Goal: Task Accomplishment & Management: Manage account settings

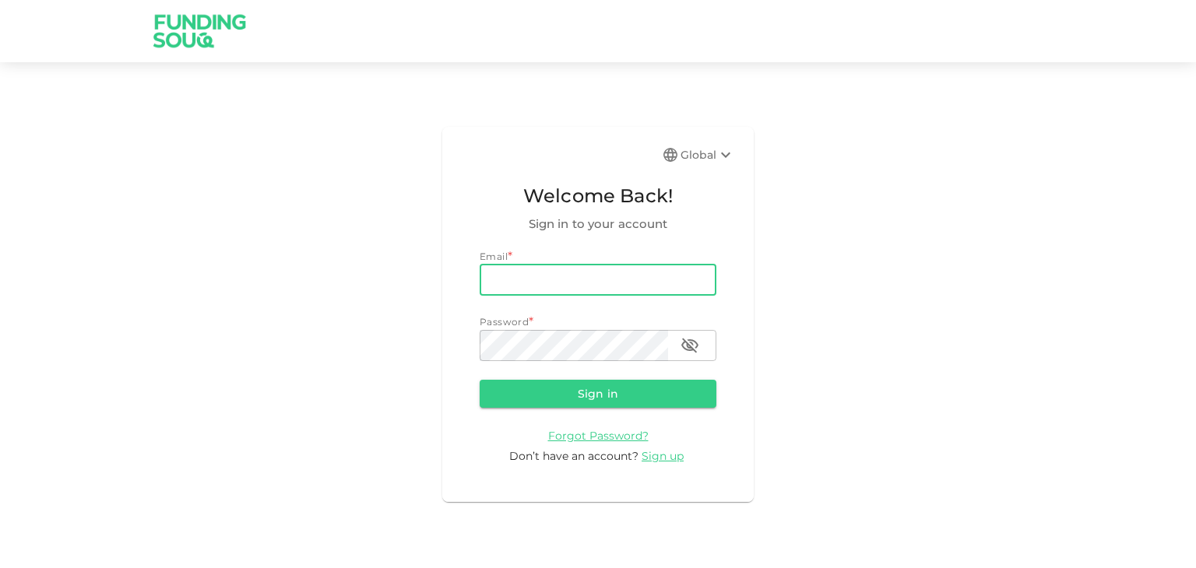
click at [582, 292] on input "email" at bounding box center [598, 280] width 237 height 31
type input "[EMAIL_ADDRESS][PERSON_NAME][DOMAIN_NAME]"
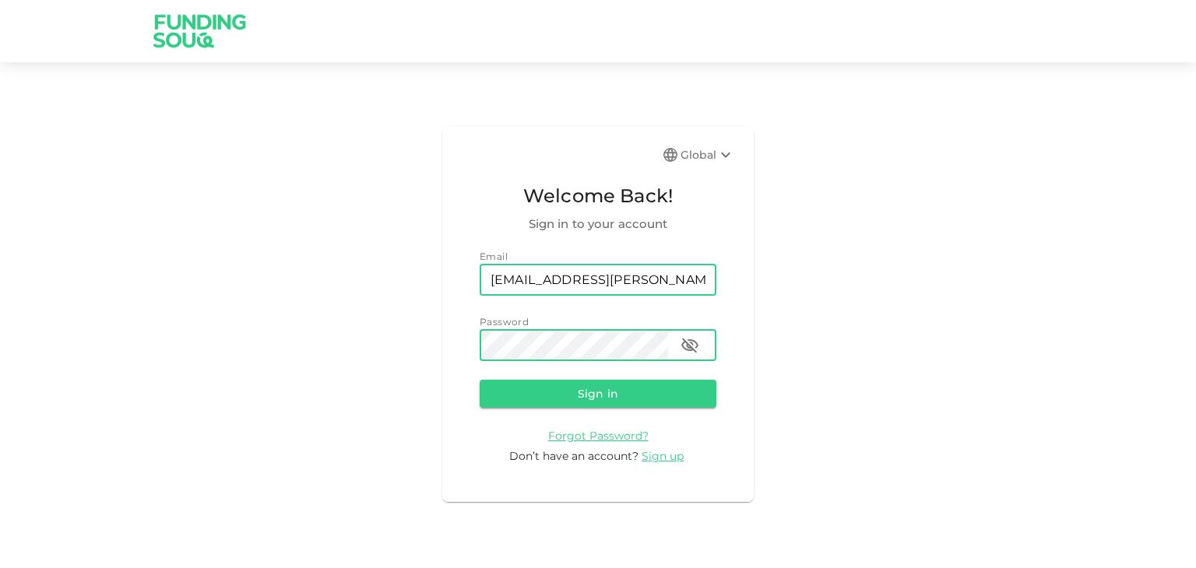
click at [480, 380] on button "Sign in" at bounding box center [598, 394] width 237 height 28
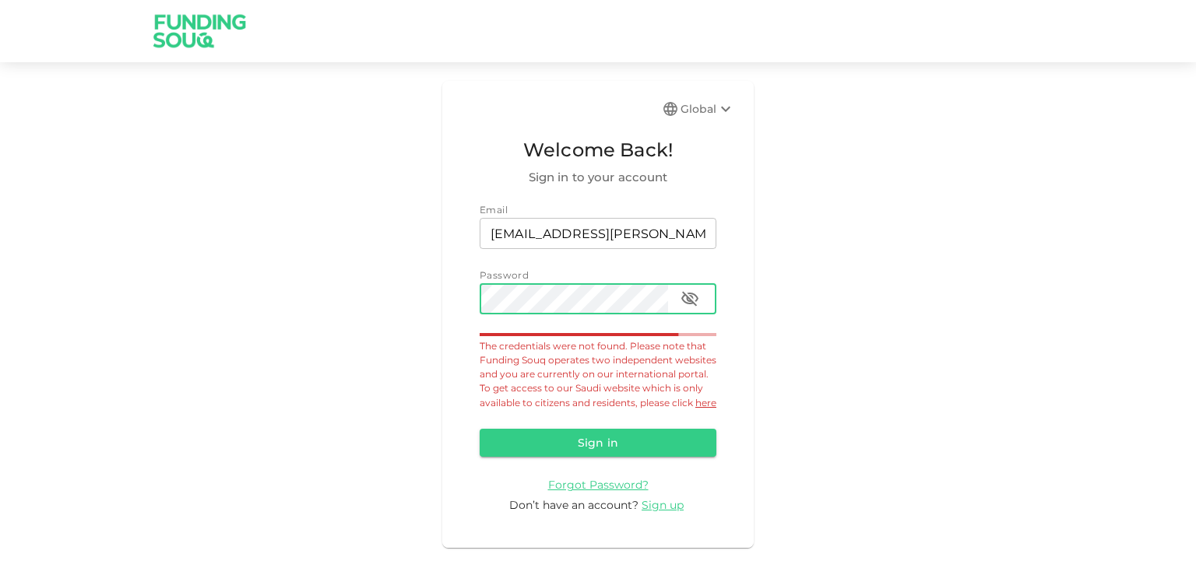
click at [693, 303] on icon "button" at bounding box center [689, 299] width 17 height 15
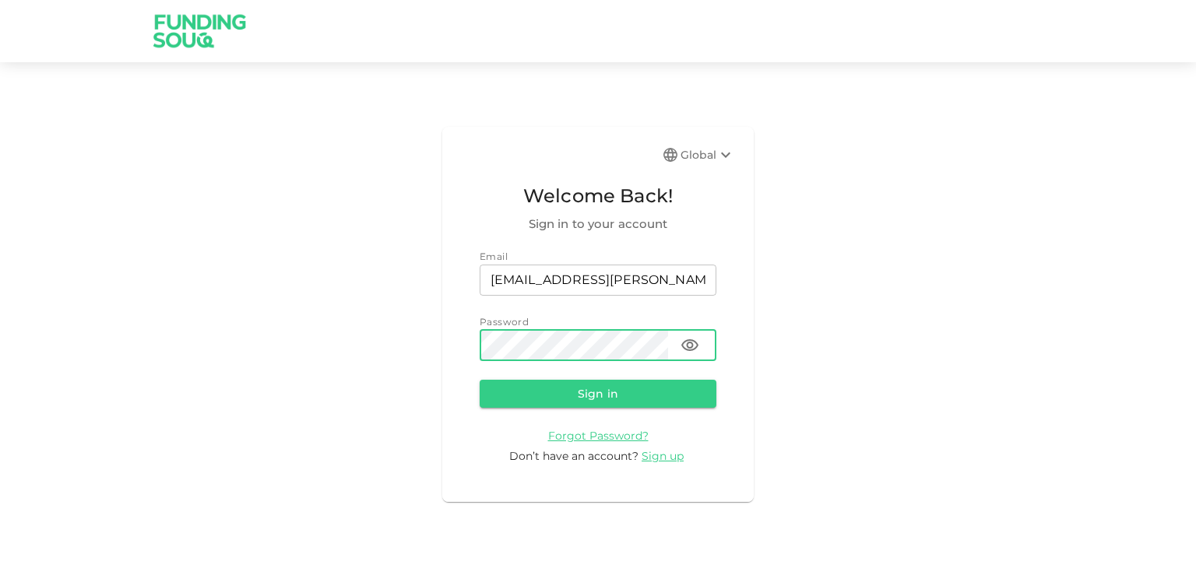
click at [576, 401] on button "Sign in" at bounding box center [598, 394] width 237 height 28
click at [480, 380] on button "Sign in" at bounding box center [598, 394] width 237 height 28
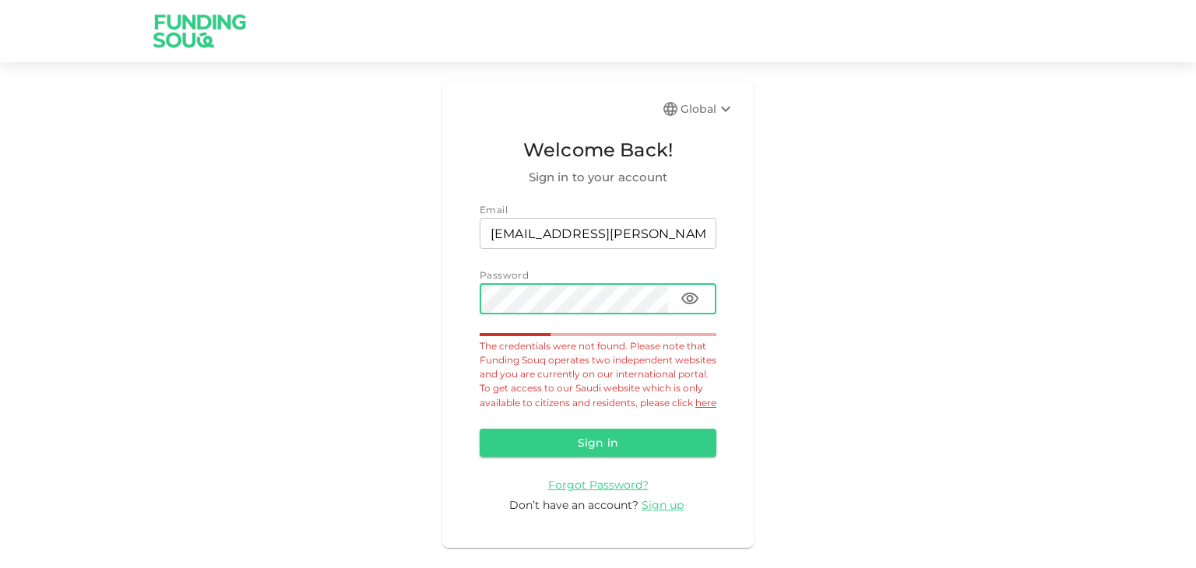
click at [480, 429] on button "Sign in" at bounding box center [598, 443] width 237 height 28
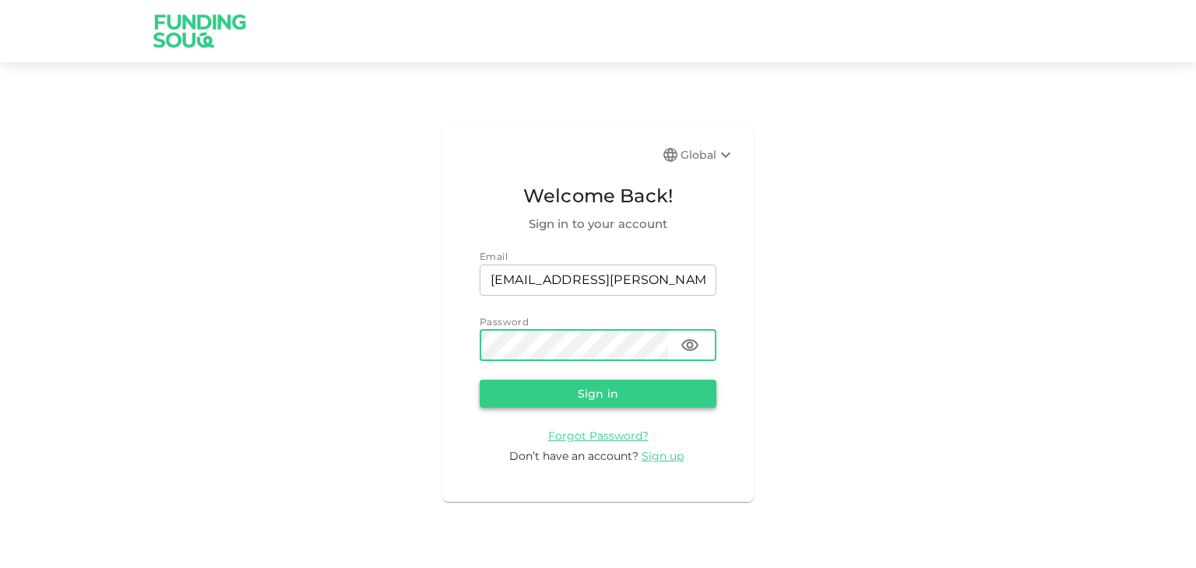
click at [589, 391] on button "Sign in" at bounding box center [598, 394] width 237 height 28
